Goal: Browse casually: Explore the website without a specific task or goal

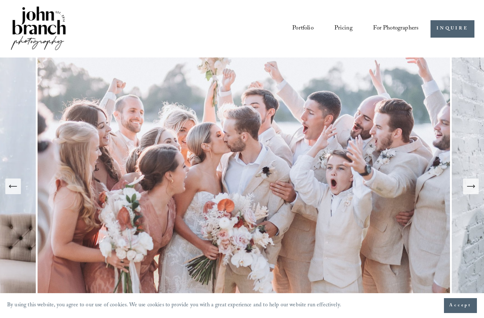
click at [472, 191] on icon "Next Slide" at bounding box center [471, 186] width 10 height 10
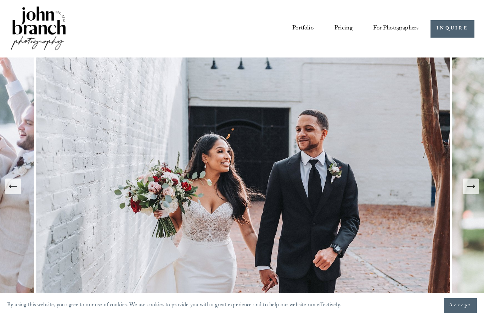
click at [475, 191] on icon "Next Slide" at bounding box center [471, 186] width 10 height 10
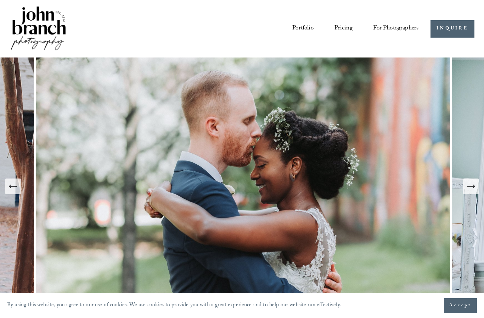
click at [471, 191] on icon "Next Slide" at bounding box center [471, 186] width 10 height 10
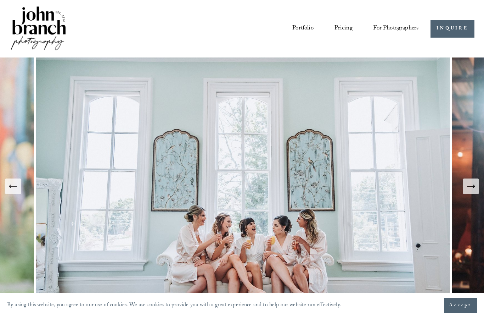
click at [474, 191] on icon "Next Slide" at bounding box center [471, 186] width 10 height 10
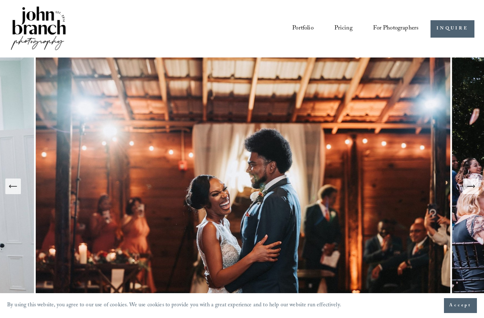
click at [479, 193] on button "Next Slide" at bounding box center [471, 186] width 16 height 16
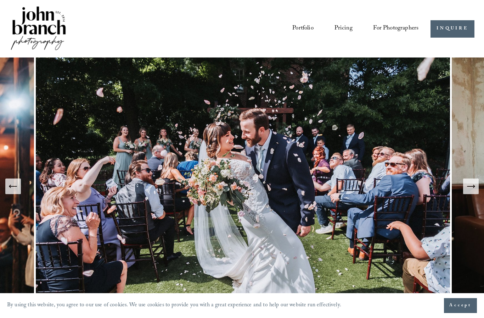
click at [470, 191] on icon "Next Slide" at bounding box center [471, 186] width 10 height 10
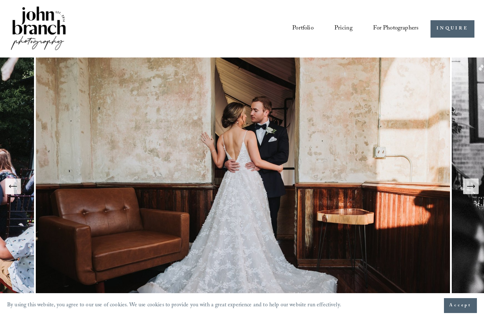
click at [472, 191] on icon "Next Slide" at bounding box center [471, 186] width 10 height 10
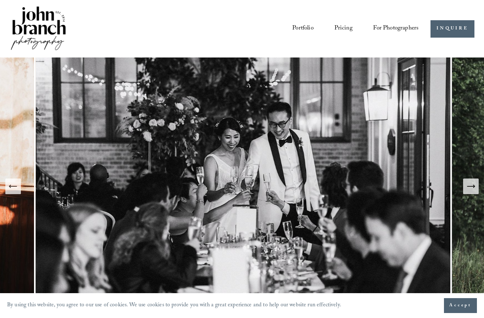
click at [472, 191] on icon "Next Slide" at bounding box center [471, 186] width 10 height 10
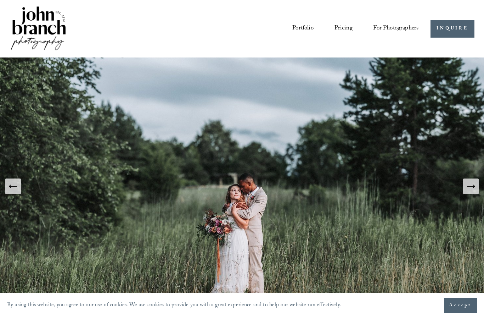
click at [472, 191] on icon "Next Slide" at bounding box center [471, 186] width 10 height 10
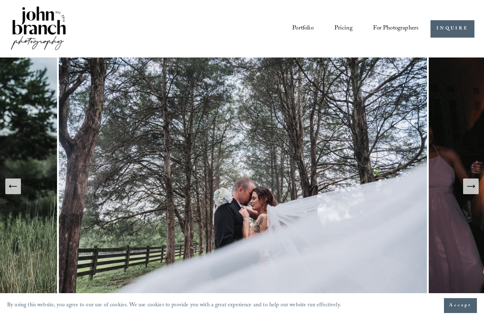
click at [473, 191] on icon "Next Slide" at bounding box center [471, 186] width 10 height 10
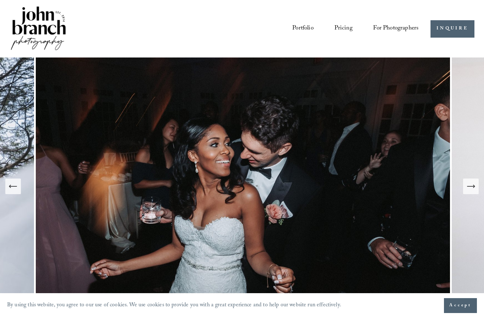
click at [475, 191] on icon "Next Slide" at bounding box center [471, 186] width 10 height 10
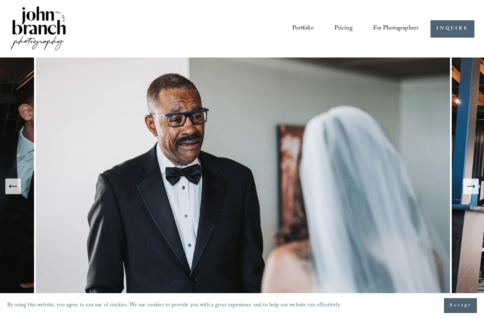
click at [474, 188] on icon "Next Slide" at bounding box center [474, 186] width 1 height 3
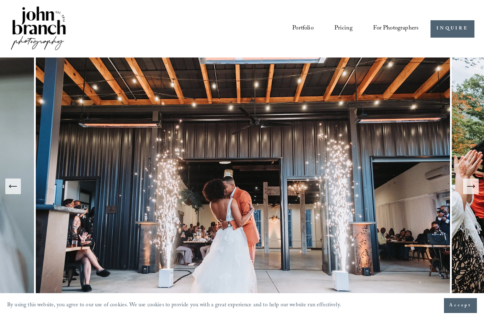
click at [467, 191] on icon "Next Slide" at bounding box center [471, 186] width 10 height 10
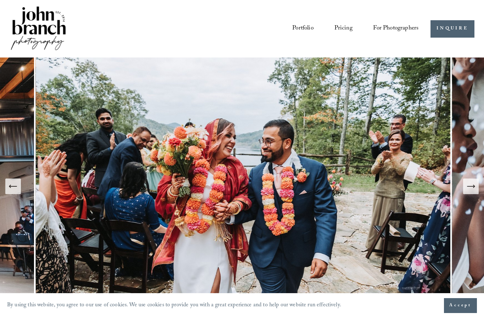
click at [345, 31] on link "Pricing" at bounding box center [344, 28] width 18 height 13
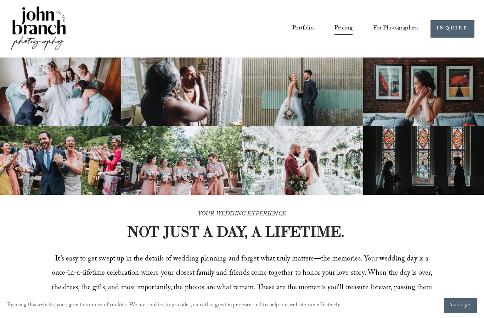
click at [0, 0] on span "Presets" at bounding box center [0, 0] width 0 height 0
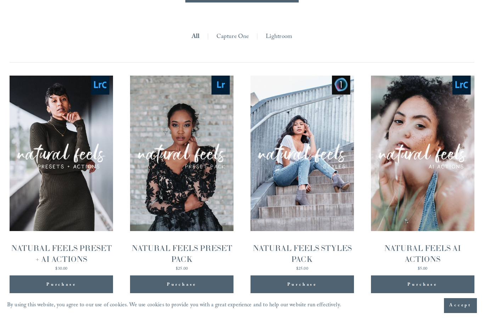
scroll to position [639, 0]
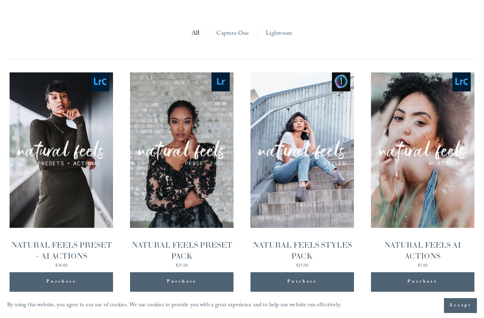
click at [230, 40] on link "Capture One" at bounding box center [233, 34] width 33 height 12
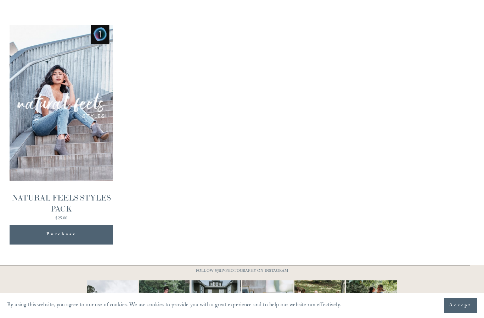
scroll to position [668, 0]
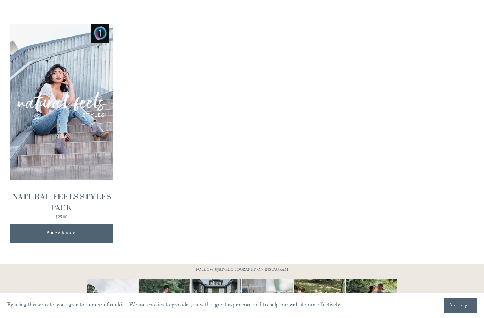
click at [0, 0] on img "NATURAL FEELS STYLES PACK" at bounding box center [0, 0] width 0 height 0
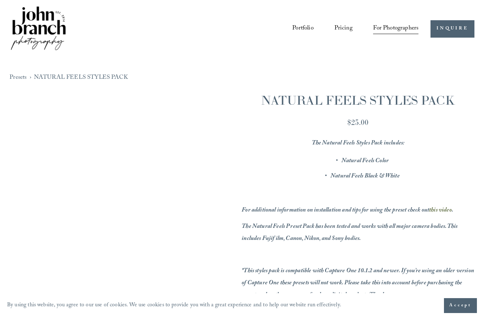
scroll to position [26, 0]
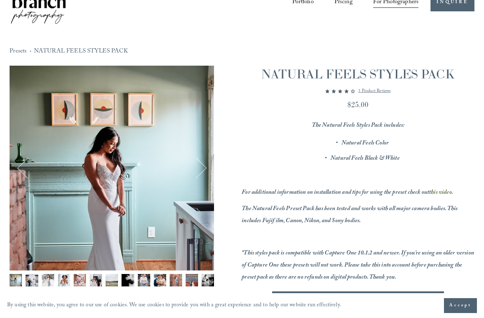
click at [200, 166] on button "Next" at bounding box center [196, 168] width 22 height 22
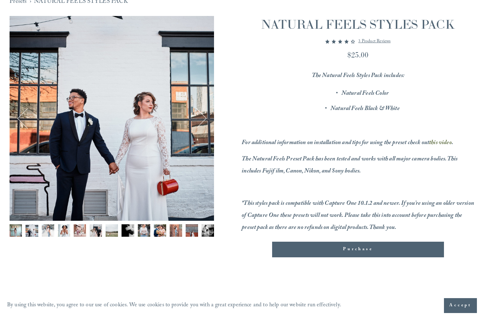
scroll to position [68, 0]
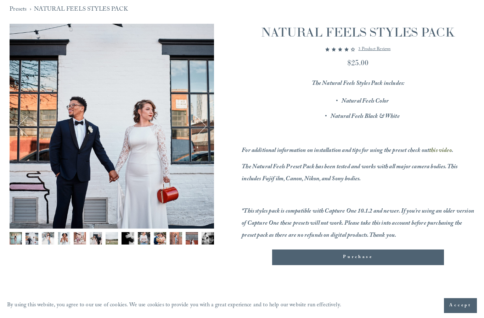
click at [205, 123] on button "Next" at bounding box center [196, 126] width 22 height 22
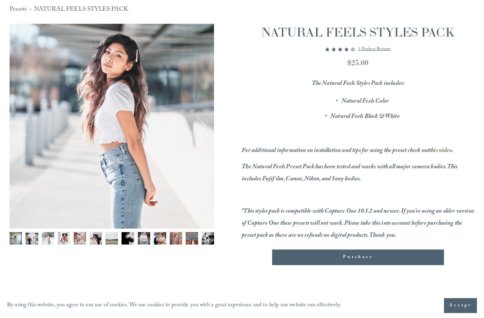
click at [209, 126] on div "Image 3 of 13" at bounding box center [112, 126] width 205 height 205
click at [203, 124] on button "Next" at bounding box center [196, 126] width 22 height 22
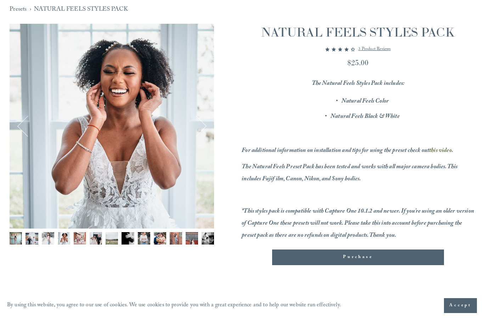
click at [206, 124] on button "Next" at bounding box center [196, 126] width 22 height 22
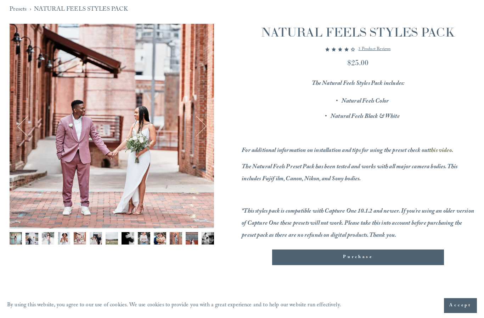
click at [208, 130] on div "Image 5 of 13" at bounding box center [112, 126] width 205 height 205
click at [206, 126] on button "Next" at bounding box center [196, 126] width 22 height 22
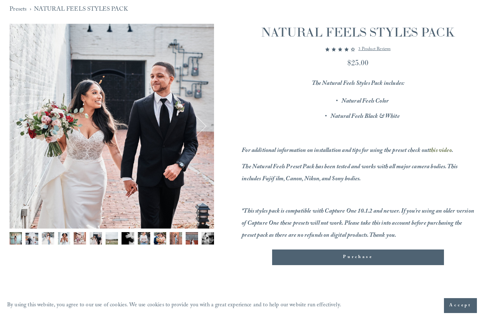
click at [206, 121] on button "Next" at bounding box center [196, 126] width 22 height 22
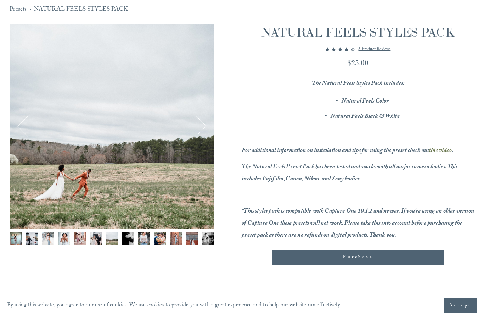
click at [210, 123] on div "Image 7 of 13" at bounding box center [112, 126] width 205 height 205
click at [205, 123] on button "Next" at bounding box center [196, 126] width 22 height 22
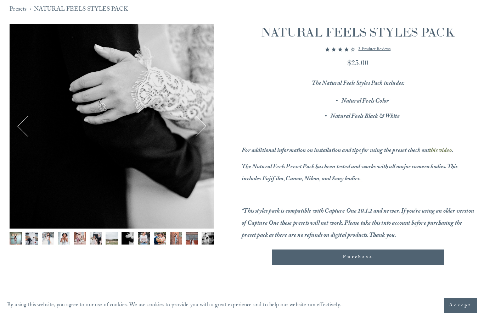
click at [204, 124] on button "Next" at bounding box center [196, 126] width 22 height 22
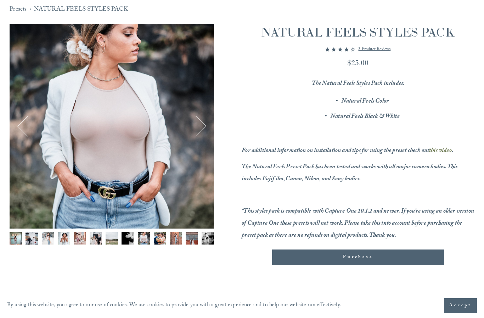
click at [208, 122] on div "Image 9 of 13" at bounding box center [112, 126] width 205 height 205
click at [204, 127] on button "Next" at bounding box center [196, 126] width 22 height 22
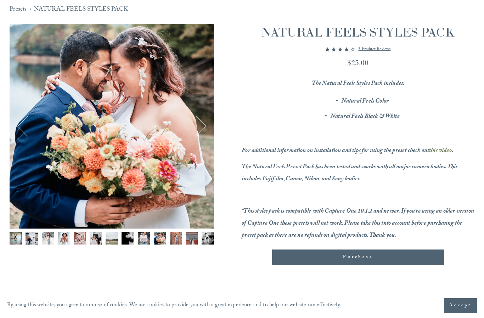
click at [209, 123] on div "Image 10 of 13" at bounding box center [112, 126] width 205 height 205
click at [205, 123] on button "Next" at bounding box center [196, 126] width 22 height 22
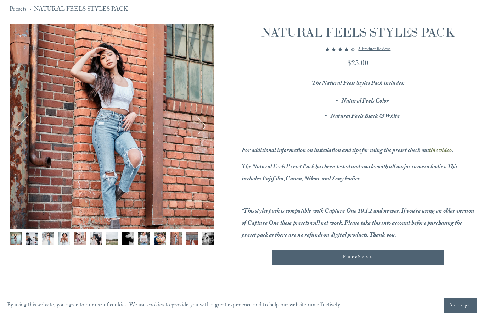
click at [210, 123] on div "Image 11 of 13" at bounding box center [112, 126] width 205 height 205
click at [210, 125] on div "Image 11 of 13" at bounding box center [112, 126] width 205 height 205
click at [206, 128] on button "Next" at bounding box center [196, 126] width 22 height 22
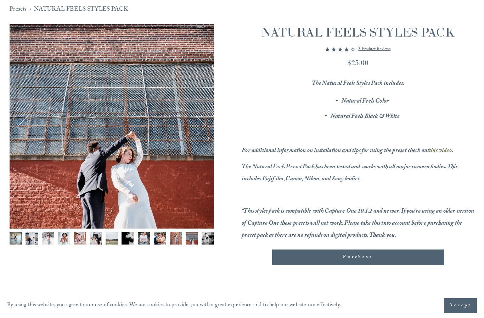
click at [212, 125] on div "Image 12 of 13" at bounding box center [112, 126] width 205 height 205
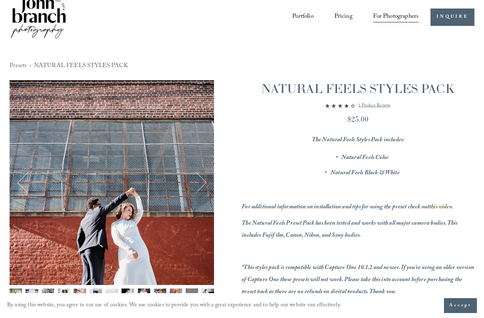
scroll to position [0, 0]
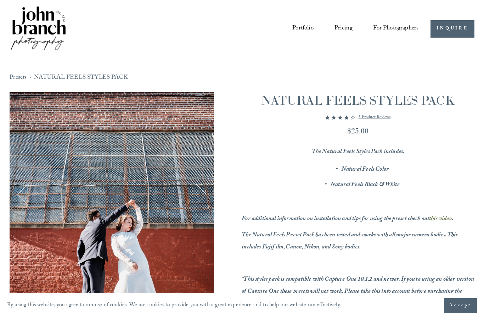
click at [305, 30] on link "Portfolio" at bounding box center [302, 28] width 21 height 13
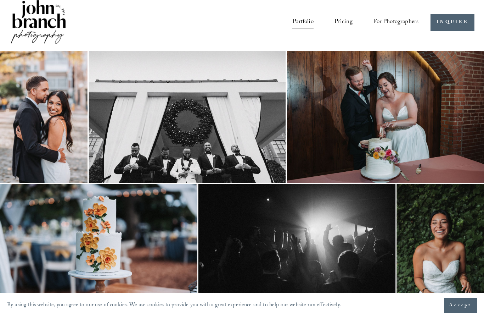
scroll to position [4, 0]
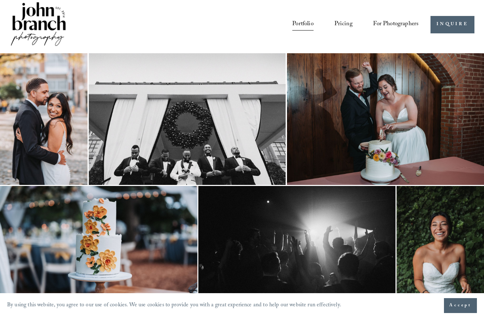
click at [39, 121] on img at bounding box center [44, 119] width 88 height 132
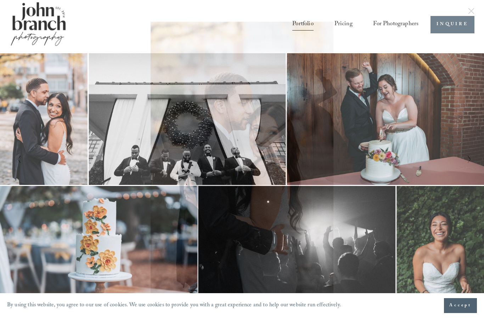
click at [471, 156] on icon "Next Slide" at bounding box center [469, 159] width 5 height 9
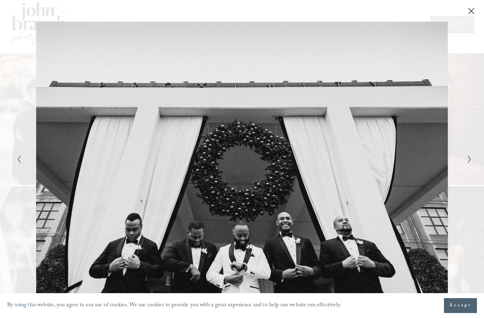
click at [468, 163] on icon "Next Slide" at bounding box center [469, 159] width 5 height 9
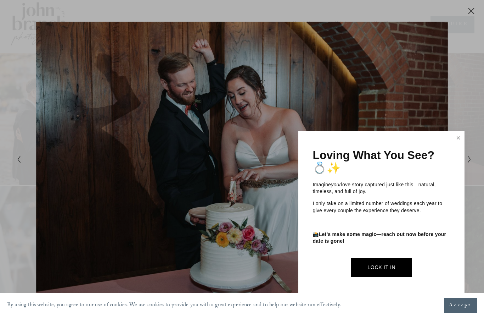
click at [464, 136] on link "Close" at bounding box center [458, 137] width 11 height 11
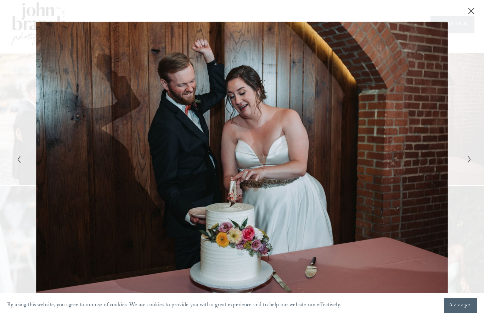
click at [472, 158] on icon "Next Slide" at bounding box center [469, 159] width 5 height 9
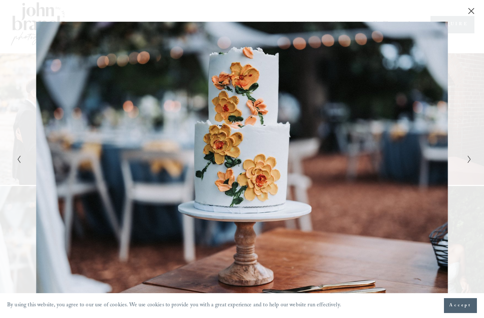
click at [470, 160] on polyline "Next Slide" at bounding box center [469, 159] width 2 height 7
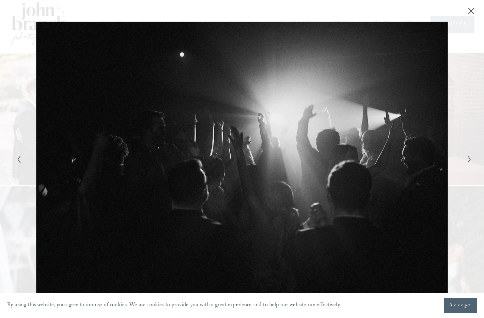
click at [470, 160] on icon "Next Slide" at bounding box center [469, 159] width 5 height 9
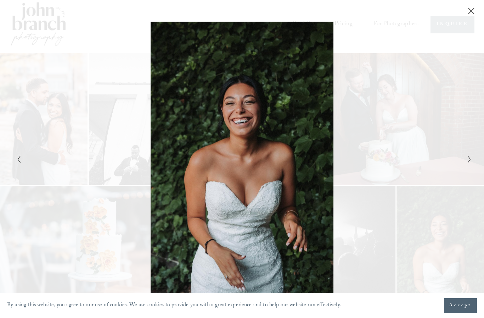
click at [471, 159] on icon "Next Slide" at bounding box center [469, 159] width 5 height 9
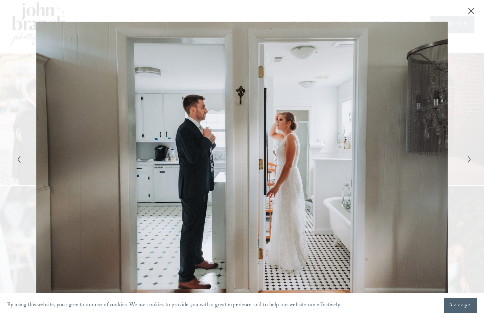
click at [471, 158] on icon "Next Slide" at bounding box center [469, 159] width 5 height 9
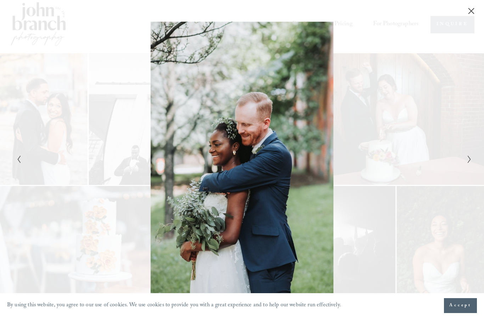
click at [471, 157] on icon "Next Slide" at bounding box center [469, 159] width 5 height 9
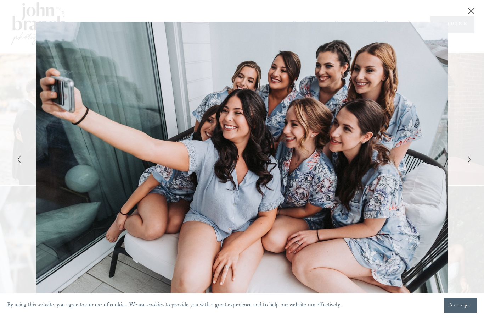
click at [470, 157] on icon "Next Slide" at bounding box center [469, 159] width 5 height 9
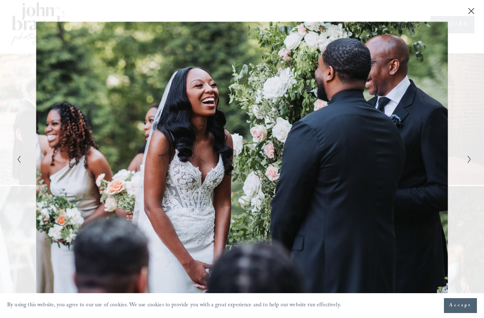
click at [470, 157] on icon "Next Slide" at bounding box center [469, 159] width 5 height 9
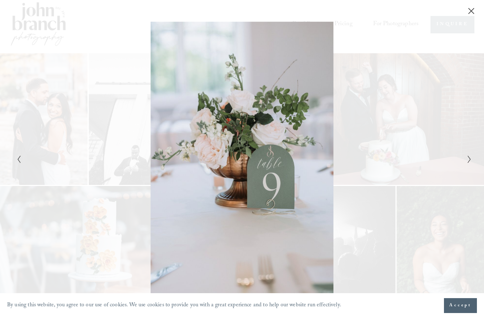
click at [472, 157] on icon "Next Slide" at bounding box center [469, 159] width 5 height 9
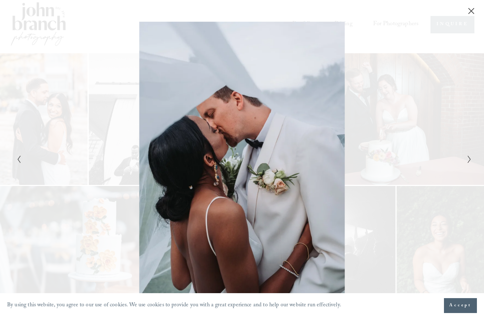
click at [470, 158] on icon "Next Slide" at bounding box center [469, 159] width 5 height 9
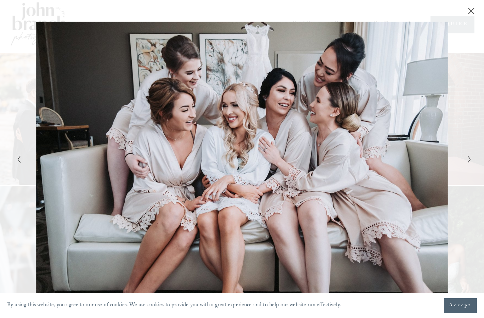
click at [471, 158] on icon "Next Slide" at bounding box center [469, 159] width 5 height 9
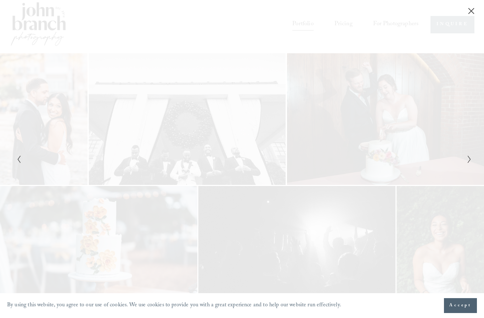
click at [471, 159] on icon "Next Slide" at bounding box center [469, 159] width 5 height 9
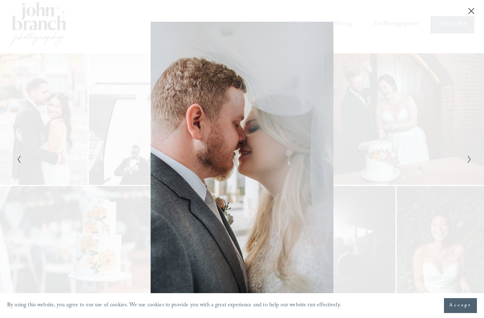
click at [470, 160] on polyline "Next Slide" at bounding box center [469, 159] width 2 height 7
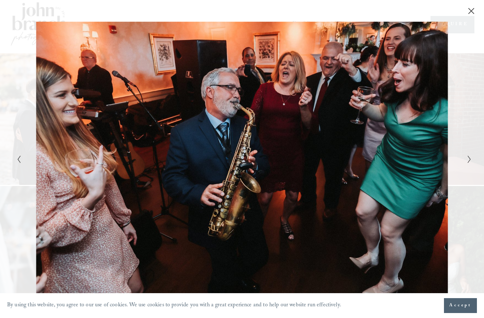
click at [469, 160] on icon "Next Slide" at bounding box center [469, 159] width 5 height 9
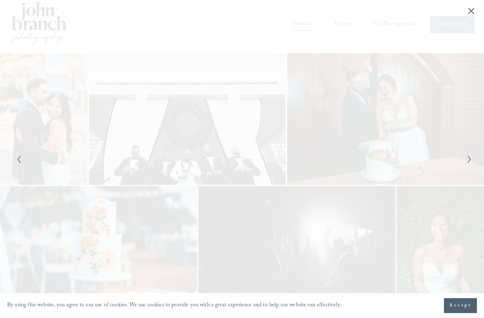
click at [471, 156] on icon "Next Slide" at bounding box center [469, 159] width 5 height 9
click at [472, 159] on icon "Next Slide" at bounding box center [469, 159] width 5 height 9
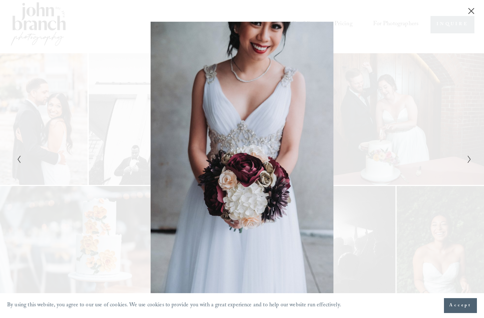
click at [471, 158] on icon "Next Slide" at bounding box center [469, 159] width 5 height 9
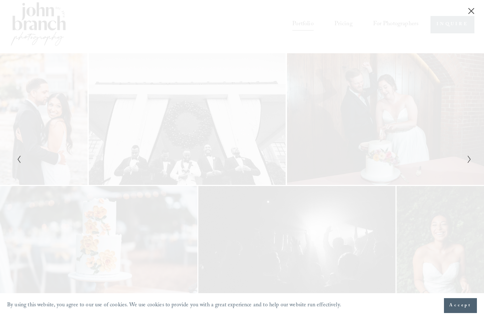
click at [471, 157] on icon "Next Slide" at bounding box center [469, 159] width 5 height 9
click at [471, 158] on icon "Next Slide" at bounding box center [469, 159] width 5 height 9
click at [471, 159] on icon "Next Slide" at bounding box center [469, 159] width 5 height 9
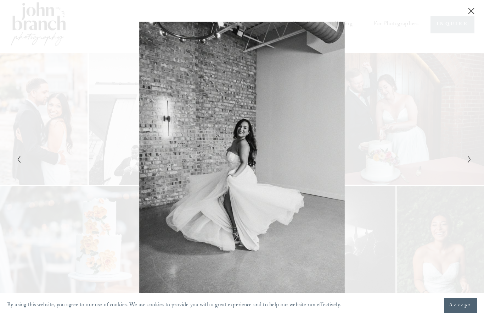
click at [474, 156] on div "Gallery" at bounding box center [242, 159] width 484 height 318
click at [471, 155] on icon "Next Slide" at bounding box center [469, 159] width 5 height 9
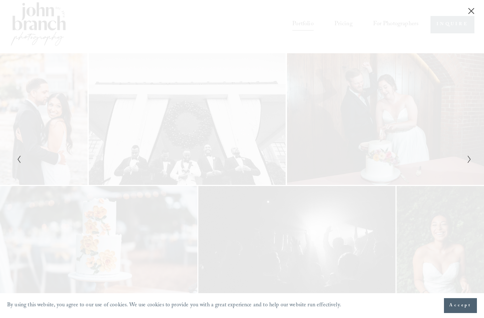
click at [471, 157] on icon "Next Slide" at bounding box center [469, 159] width 5 height 9
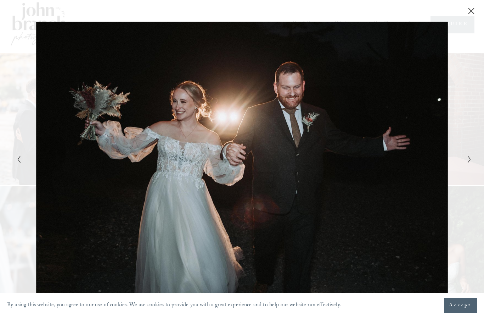
click at [471, 158] on icon "Next Slide" at bounding box center [469, 159] width 5 height 9
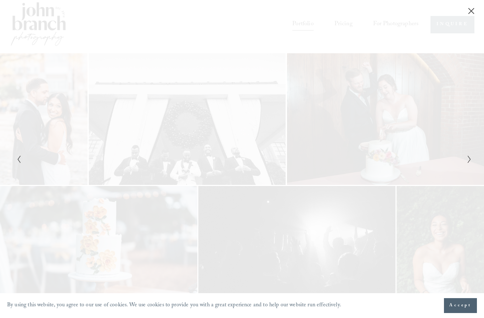
click at [470, 160] on polyline "Next Slide" at bounding box center [469, 159] width 2 height 7
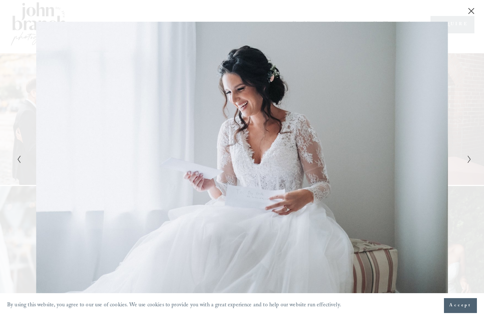
click at [471, 158] on icon "Next Slide" at bounding box center [469, 159] width 5 height 9
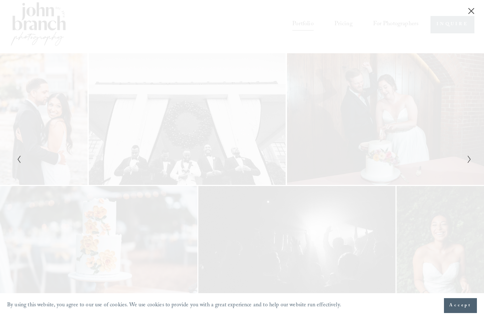
click at [470, 159] on polyline "Next Slide" at bounding box center [469, 159] width 2 height 7
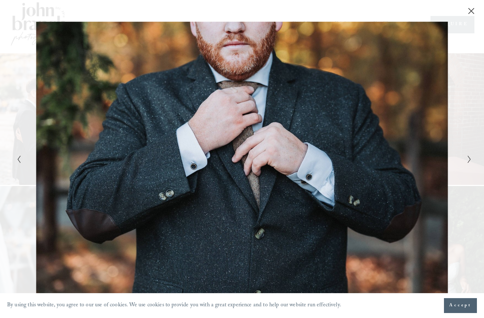
click at [474, 155] on div "Gallery" at bounding box center [242, 159] width 484 height 318
click at [479, 8] on div "Gallery" at bounding box center [242, 7] width 484 height 15
